Goal: Task Accomplishment & Management: Use online tool/utility

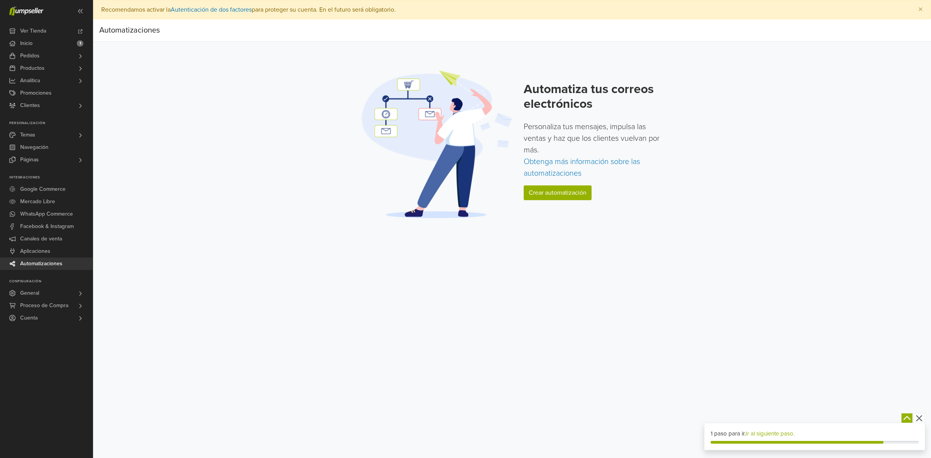
click at [32, 261] on span "Automatizaciones" at bounding box center [41, 264] width 42 height 12
click at [561, 187] on link "Crear automatización" at bounding box center [558, 192] width 68 height 15
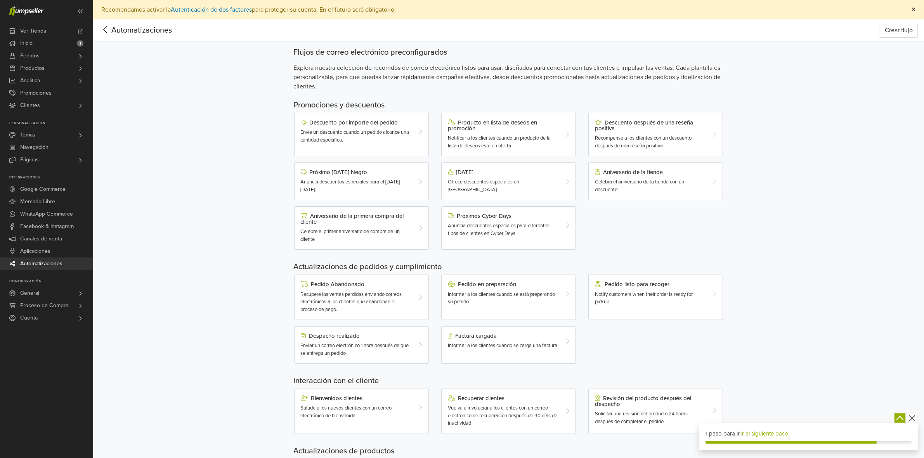
click at [910, 13] on button "×" at bounding box center [913, 9] width 20 height 19
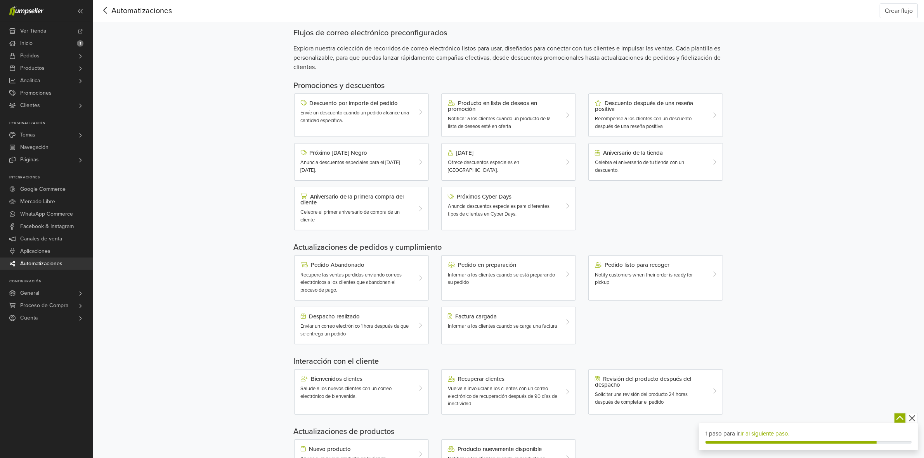
click at [106, 9] on icon at bounding box center [105, 10] width 12 height 10
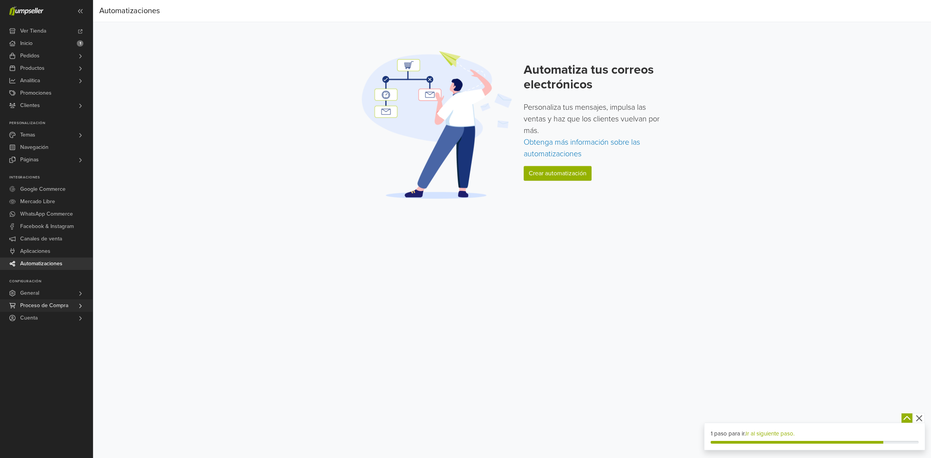
click at [59, 303] on span "Proceso de Compra" at bounding box center [44, 306] width 48 height 12
click at [57, 218] on span "WhatsApp Commerce" at bounding box center [46, 214] width 53 height 12
